Goal: Task Accomplishment & Management: Use online tool/utility

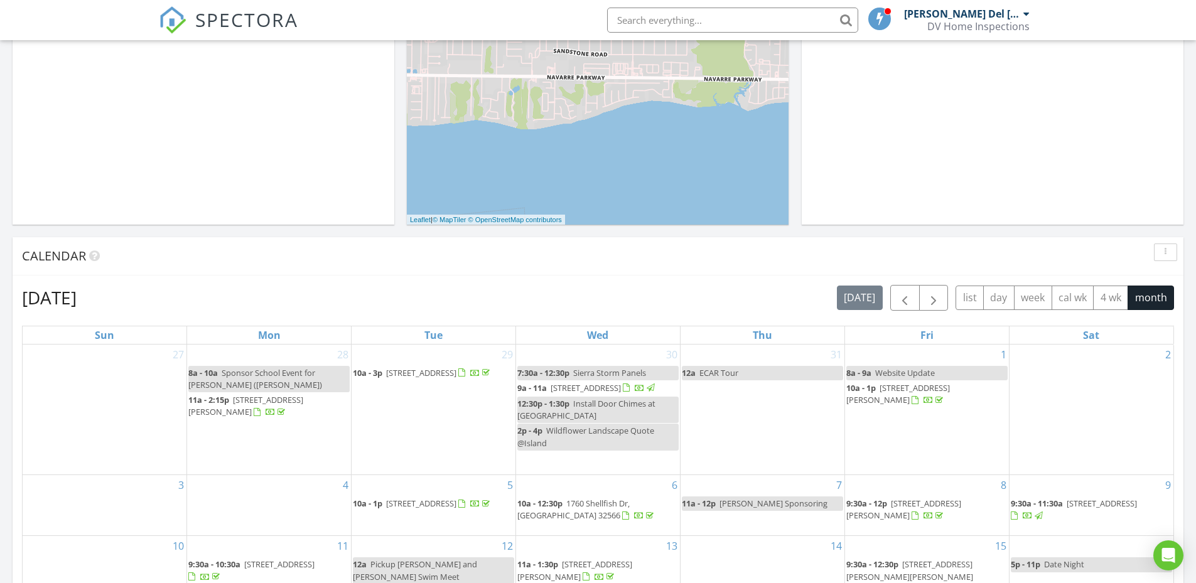
scroll to position [377, 0]
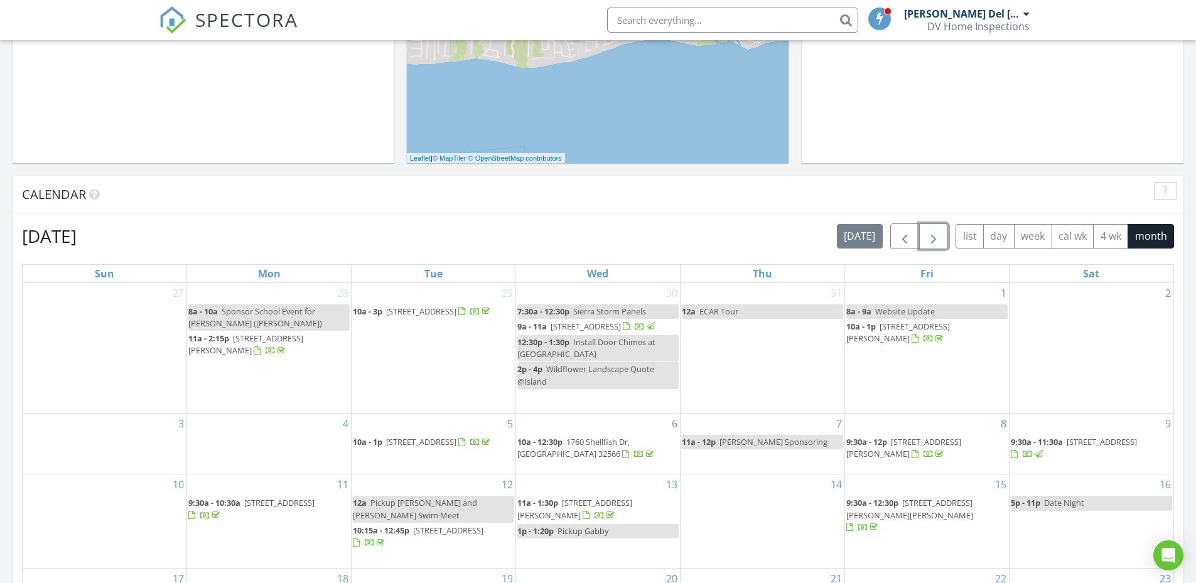
click at [921, 235] on button "button" at bounding box center [934, 236] width 30 height 26
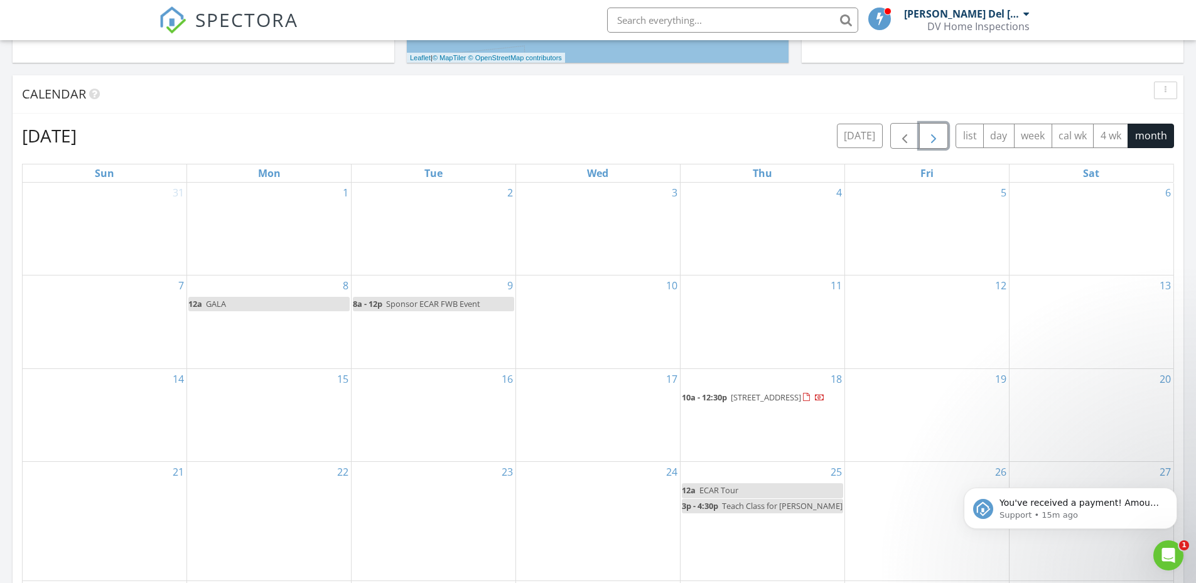
scroll to position [439, 0]
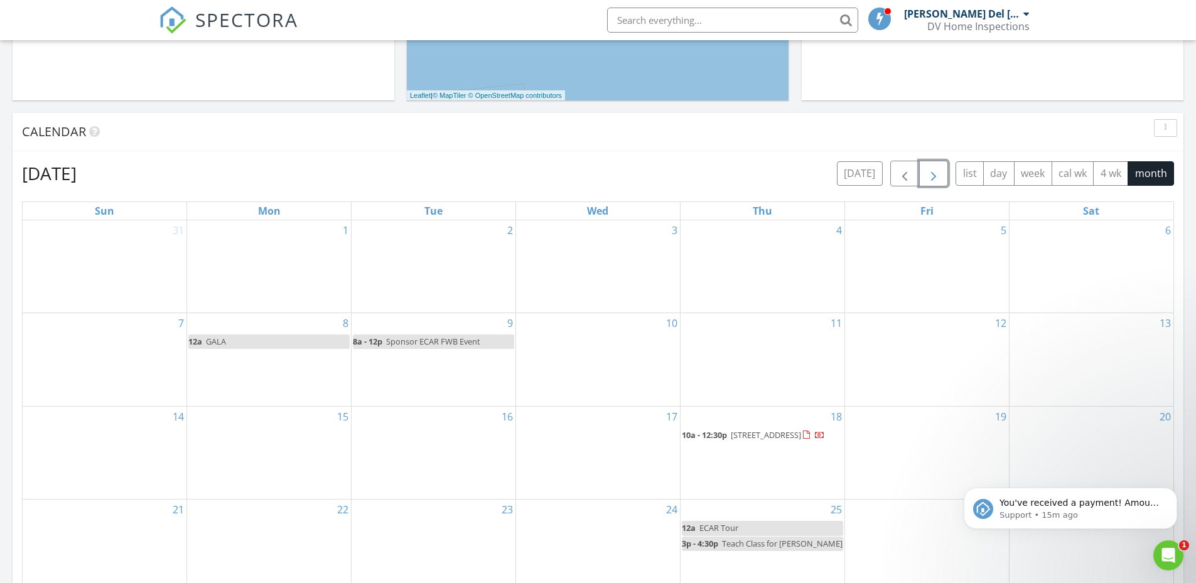
click at [926, 178] on span "button" at bounding box center [933, 173] width 15 height 15
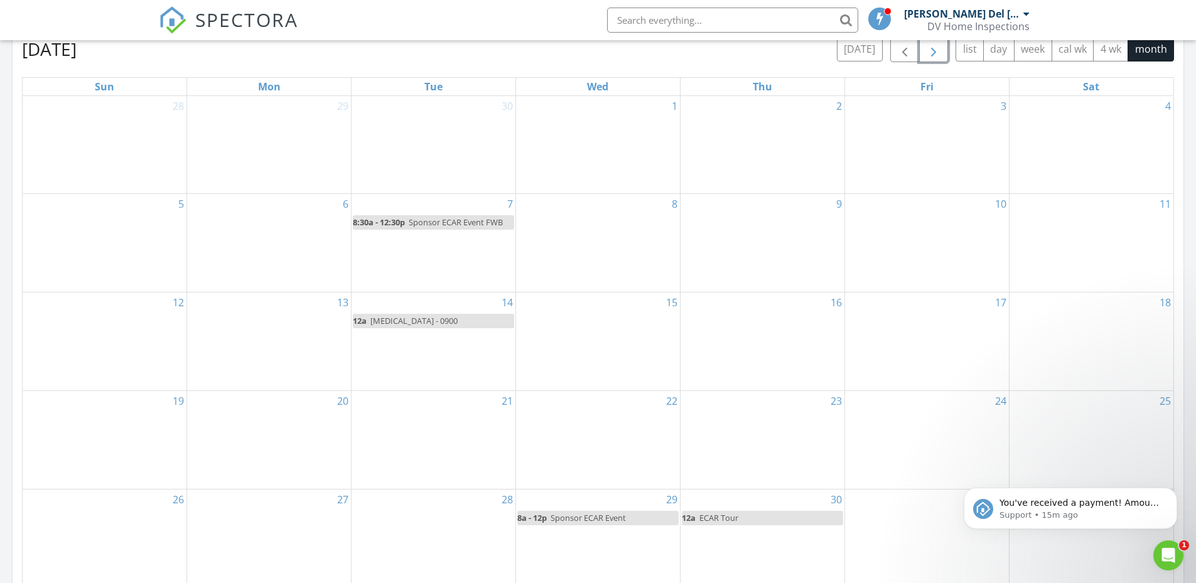
scroll to position [565, 0]
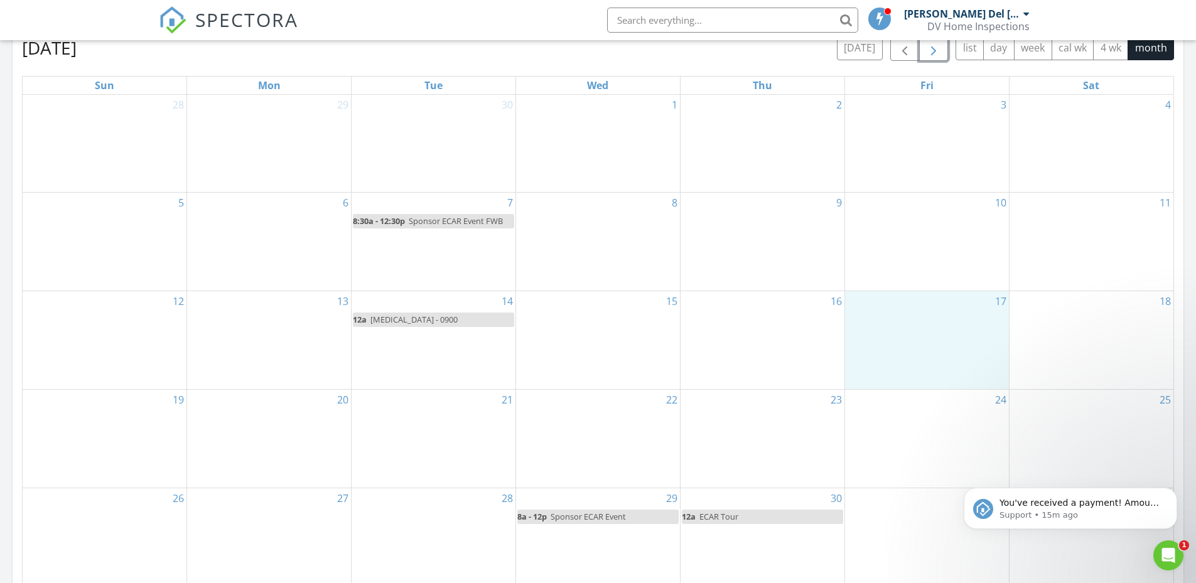
click at [910, 336] on div "17" at bounding box center [927, 340] width 164 height 98
click at [926, 297] on link "Event" at bounding box center [926, 304] width 65 height 20
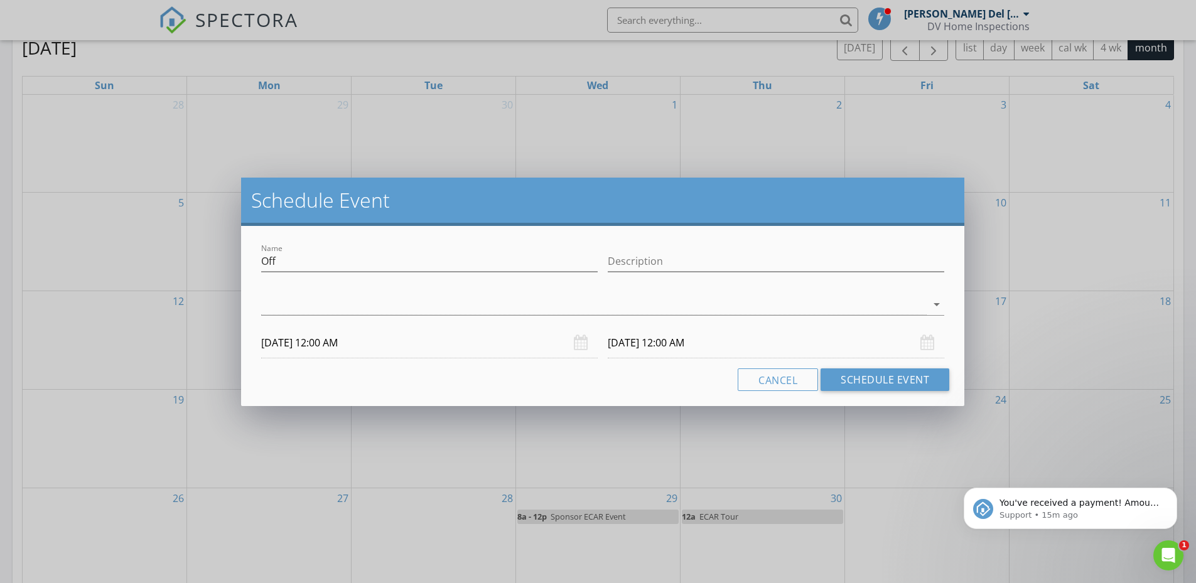
click at [317, 272] on div "Name Off" at bounding box center [429, 267] width 336 height 33
click at [310, 268] on input "Off" at bounding box center [429, 261] width 336 height 21
drag, startPoint x: 289, startPoint y: 267, endPoint x: 255, endPoint y: 266, distance: 34.5
click at [255, 266] on div "Name Off Description arrow_drop_down [DATE] 12:00 AM [DATE] 12:00 AM Cancel Sch…" at bounding box center [602, 316] width 723 height 180
type input "REBAR"
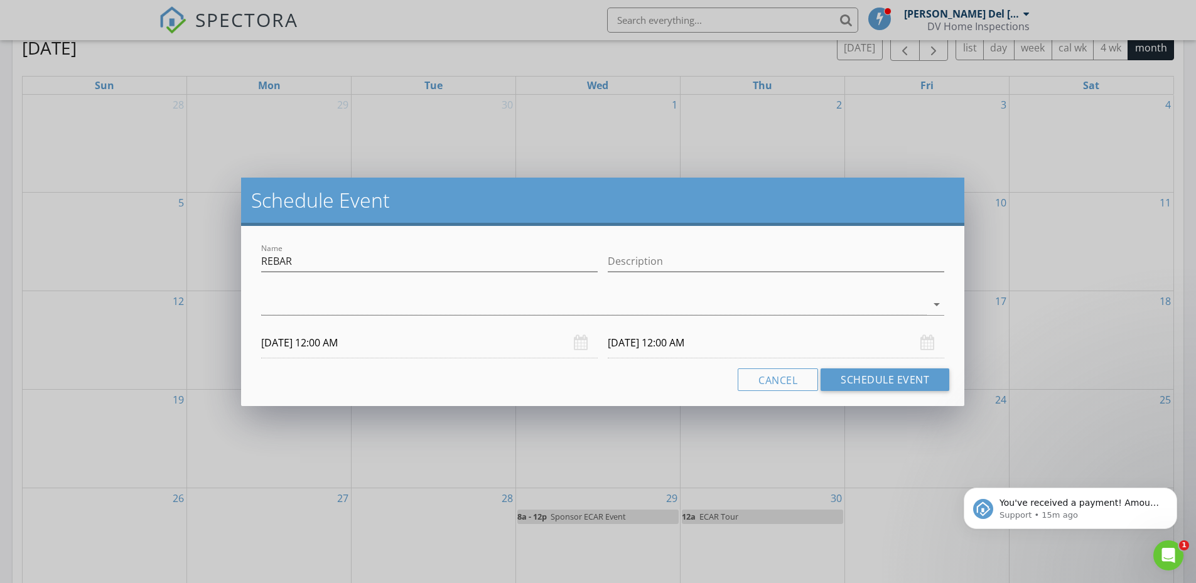
click at [274, 319] on div "arrow_drop_down" at bounding box center [602, 310] width 683 height 33
click at [269, 314] on div at bounding box center [593, 304] width 665 height 21
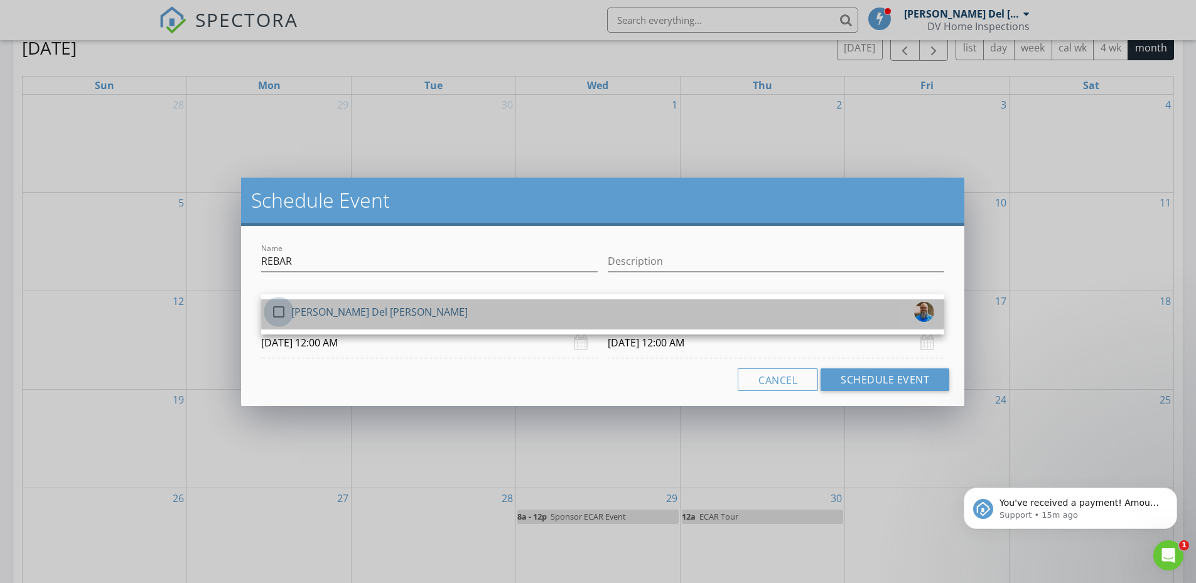
click at [282, 313] on div at bounding box center [278, 311] width 21 height 21
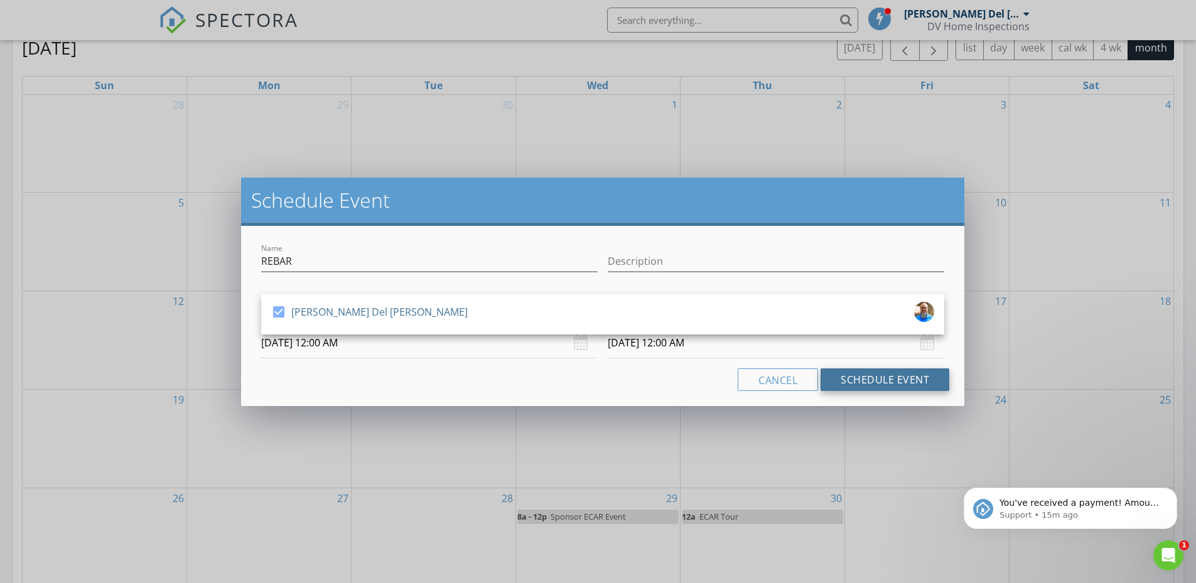
click at [879, 383] on button "Schedule Event" at bounding box center [884, 379] width 129 height 23
